Goal: Task Accomplishment & Management: Manage account settings

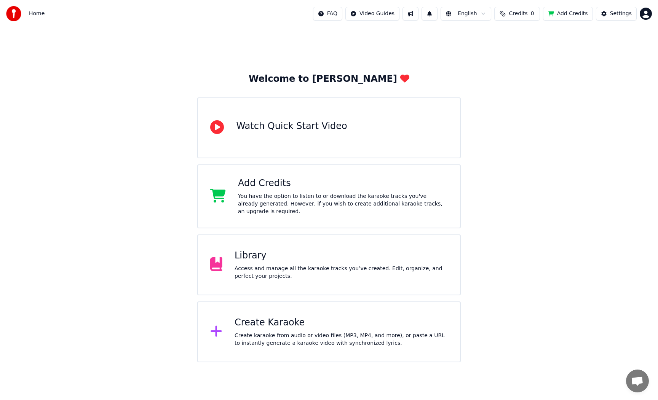
click at [343, 252] on div "Library" at bounding box center [340, 256] width 213 height 12
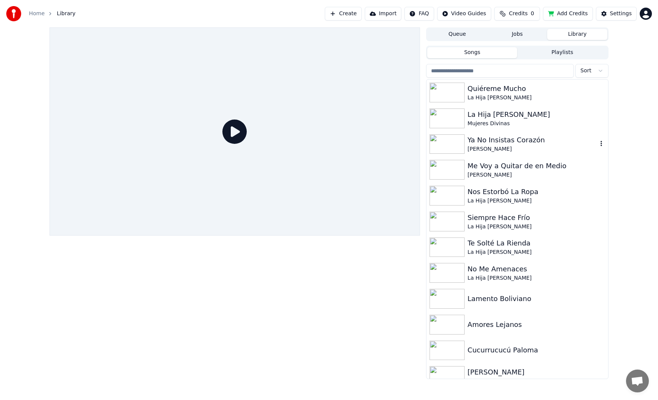
click at [539, 134] on div "Ya No Insistas [PERSON_NAME]" at bounding box center [517, 144] width 182 height 26
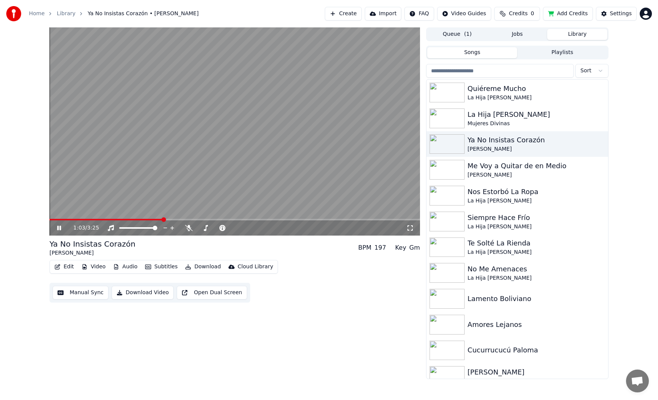
click at [164, 220] on span at bounding box center [234, 220] width 370 height 2
click at [191, 230] on icon at bounding box center [189, 228] width 8 height 6
click at [266, 229] on icon at bounding box center [266, 228] width 7 height 8
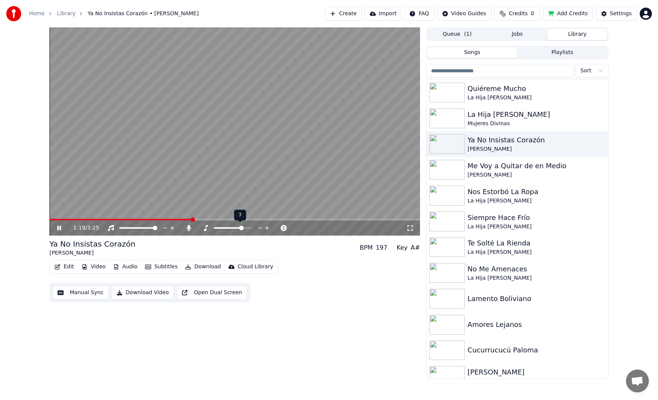
click at [266, 229] on icon at bounding box center [266, 228] width 7 height 8
click at [188, 228] on icon at bounding box center [189, 228] width 4 height 6
click at [266, 229] on icon at bounding box center [267, 228] width 4 height 4
click at [260, 229] on icon at bounding box center [260, 228] width 7 height 8
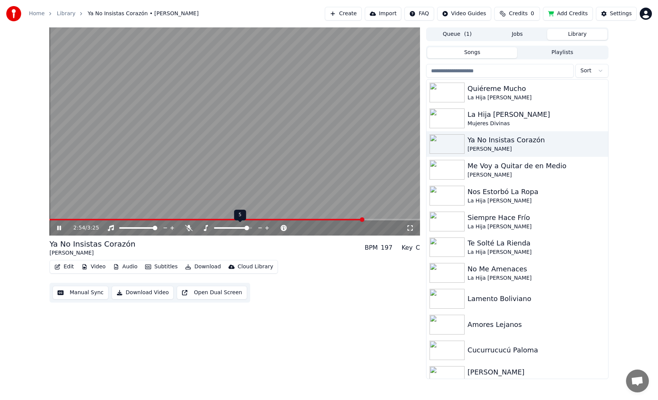
click at [260, 229] on icon at bounding box center [260, 228] width 7 height 8
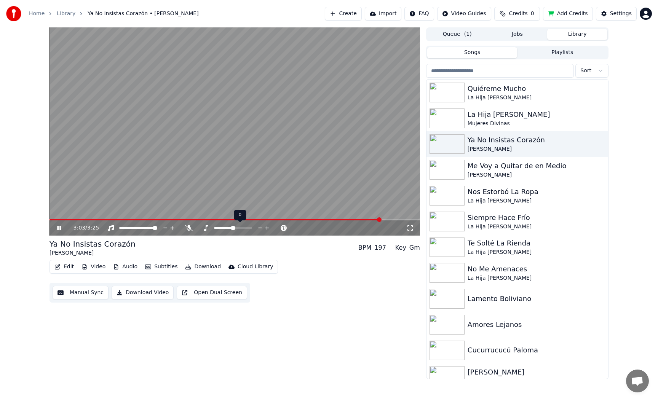
click at [260, 229] on icon at bounding box center [260, 228] width 7 height 8
click at [268, 228] on icon at bounding box center [267, 228] width 4 height 4
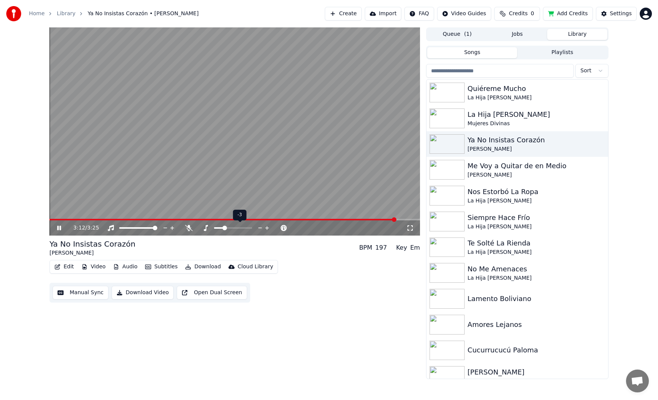
click at [260, 228] on icon at bounding box center [260, 228] width 4 height 1
click at [268, 227] on icon at bounding box center [266, 228] width 7 height 8
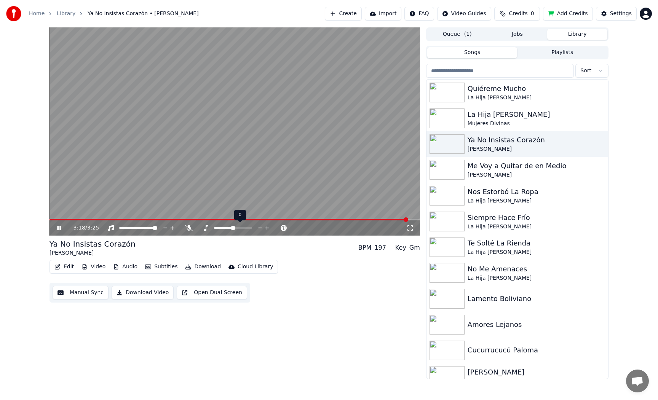
click at [268, 227] on icon at bounding box center [266, 228] width 7 height 8
click at [349, 220] on span at bounding box center [230, 220] width 363 height 2
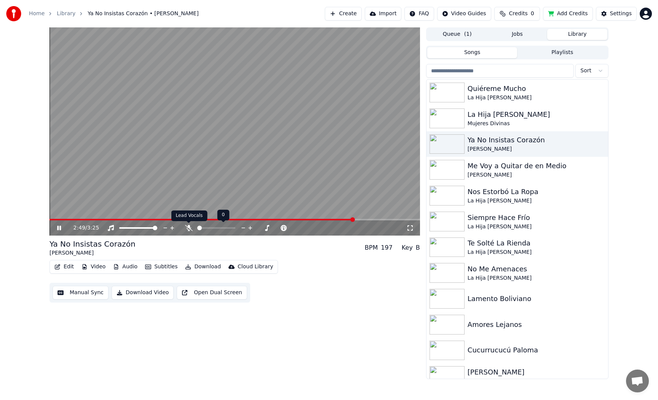
click at [189, 231] on icon at bounding box center [189, 228] width 8 height 6
click at [190, 228] on icon at bounding box center [189, 228] width 4 height 6
click at [58, 228] on icon at bounding box center [59, 227] width 5 height 5
click at [188, 228] on icon at bounding box center [189, 228] width 8 height 6
click at [249, 228] on icon at bounding box center [250, 228] width 7 height 8
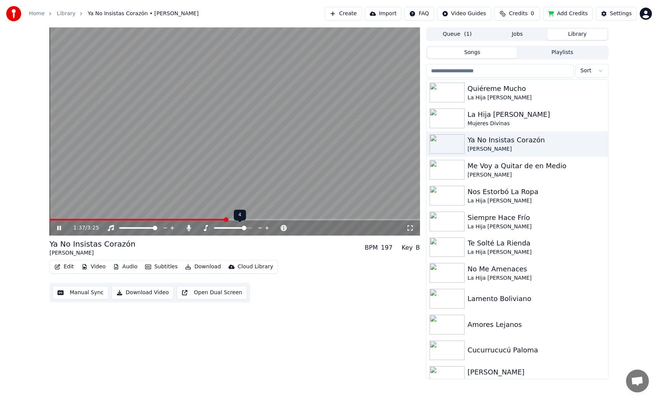
click at [265, 229] on icon at bounding box center [266, 228] width 7 height 8
click at [261, 228] on icon at bounding box center [260, 228] width 7 height 8
click at [59, 226] on icon at bounding box center [59, 228] width 4 height 5
click at [56, 225] on icon at bounding box center [65, 228] width 18 height 6
click at [59, 229] on icon at bounding box center [59, 227] width 5 height 5
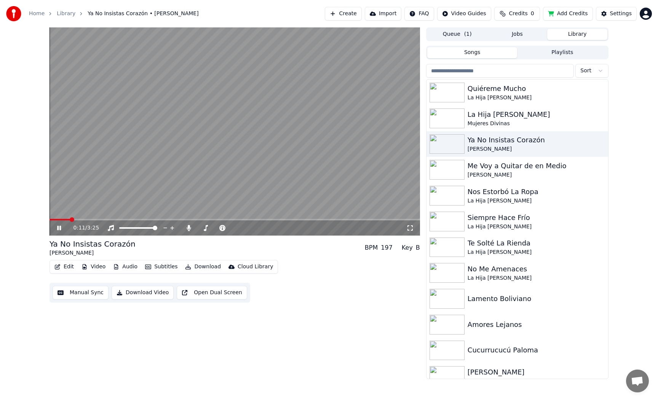
click at [59, 229] on icon at bounding box center [65, 228] width 18 height 6
click at [61, 266] on button "Edit" at bounding box center [64, 266] width 26 height 11
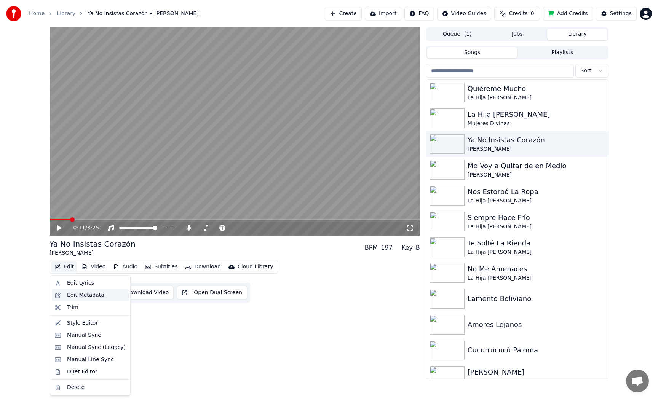
click at [75, 293] on div "Edit Metadata" at bounding box center [85, 296] width 37 height 8
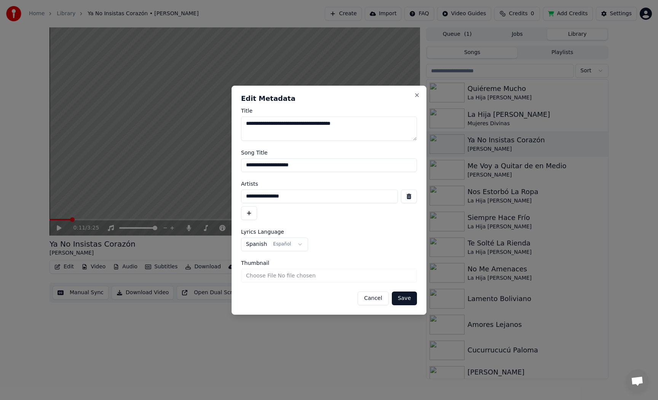
drag, startPoint x: 308, startPoint y: 123, endPoint x: 362, endPoint y: 123, distance: 53.7
click at [362, 123] on textarea "**********" at bounding box center [329, 128] width 176 height 24
click at [320, 169] on input "**********" at bounding box center [329, 165] width 176 height 14
type input "**********"
click at [403, 293] on button "Save" at bounding box center [404, 299] width 25 height 14
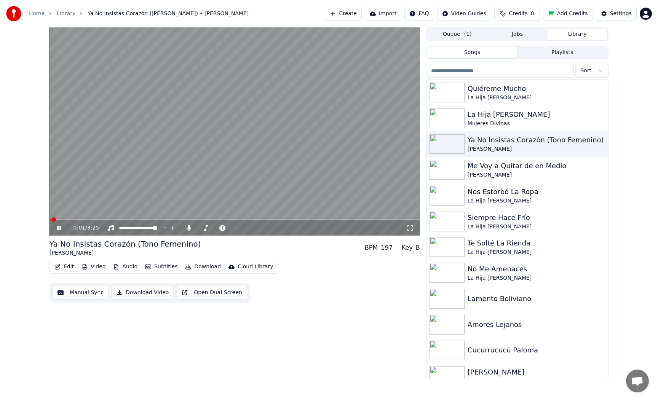
click at [51, 220] on span at bounding box center [50, 220] width 2 height 2
click at [57, 229] on icon at bounding box center [59, 228] width 4 height 5
click at [179, 219] on span at bounding box center [234, 220] width 370 height 2
click at [59, 230] on icon at bounding box center [65, 228] width 18 height 6
click at [190, 229] on icon at bounding box center [189, 228] width 4 height 6
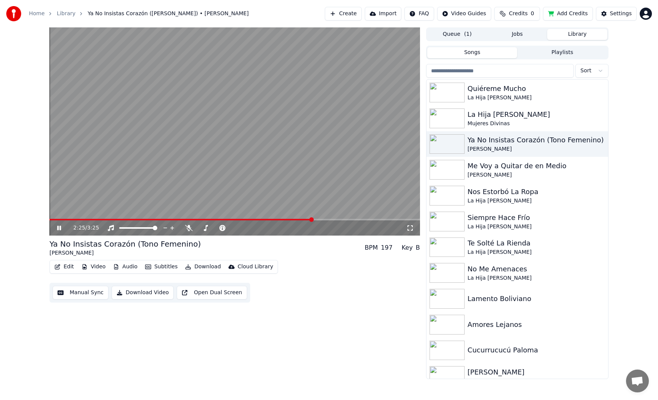
click at [93, 161] on video at bounding box center [234, 131] width 370 height 208
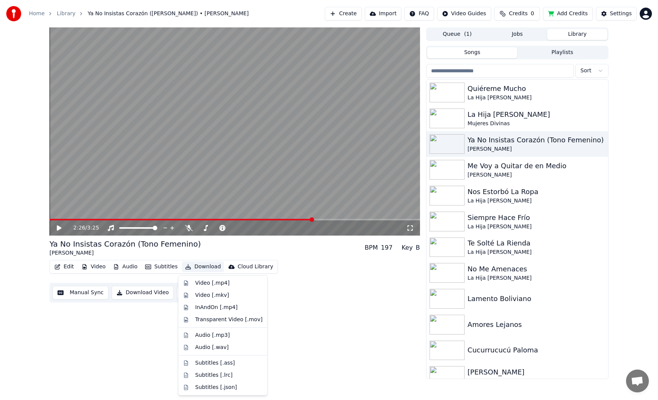
click at [198, 266] on button "Download" at bounding box center [203, 266] width 42 height 11
click at [206, 281] on div "Video [.mp4]" at bounding box center [212, 283] width 34 height 8
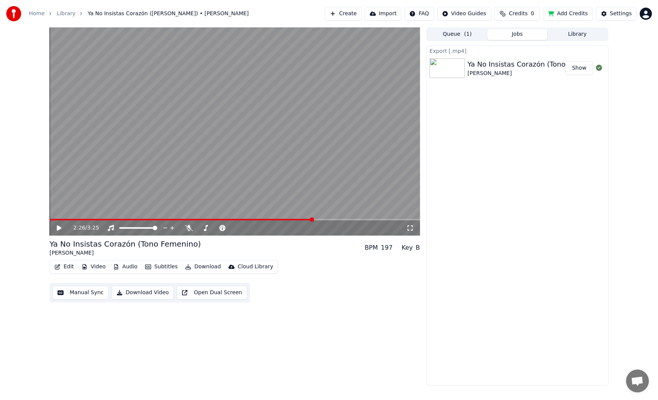
click at [575, 67] on button "Show" at bounding box center [578, 68] width 27 height 14
